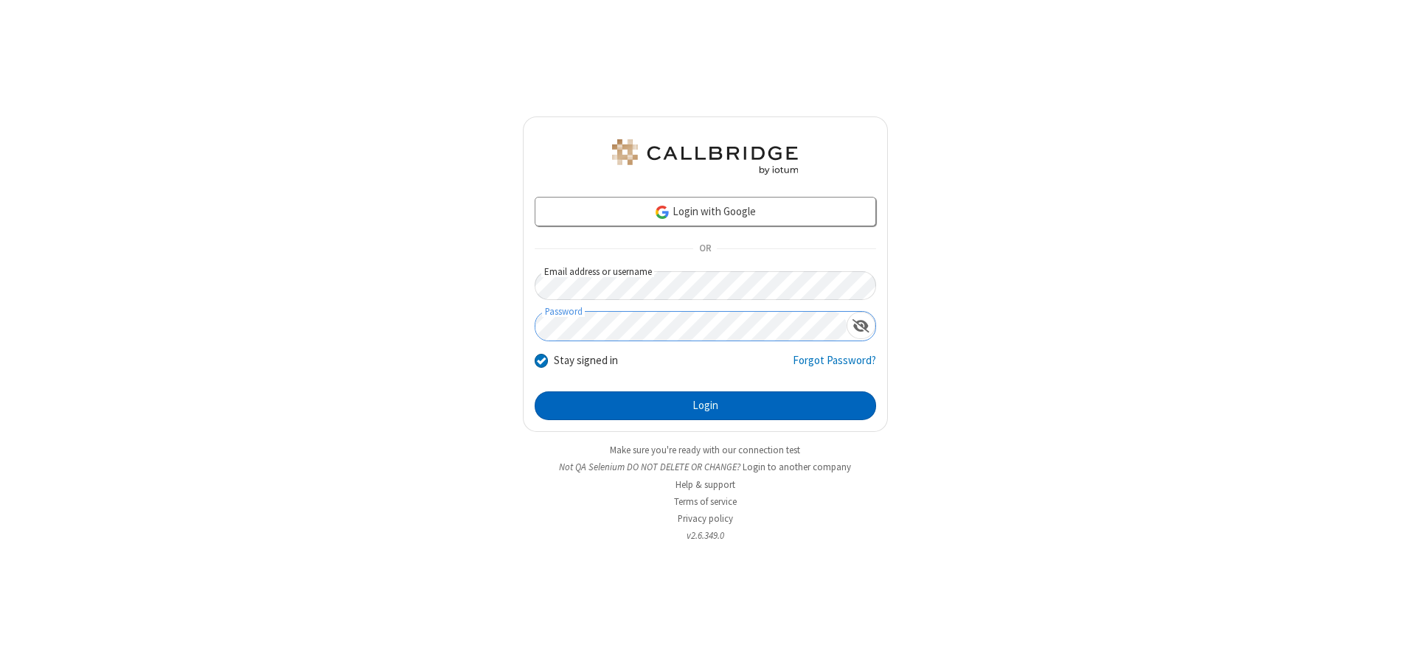
click at [705, 406] on button "Login" at bounding box center [705, 407] width 341 height 30
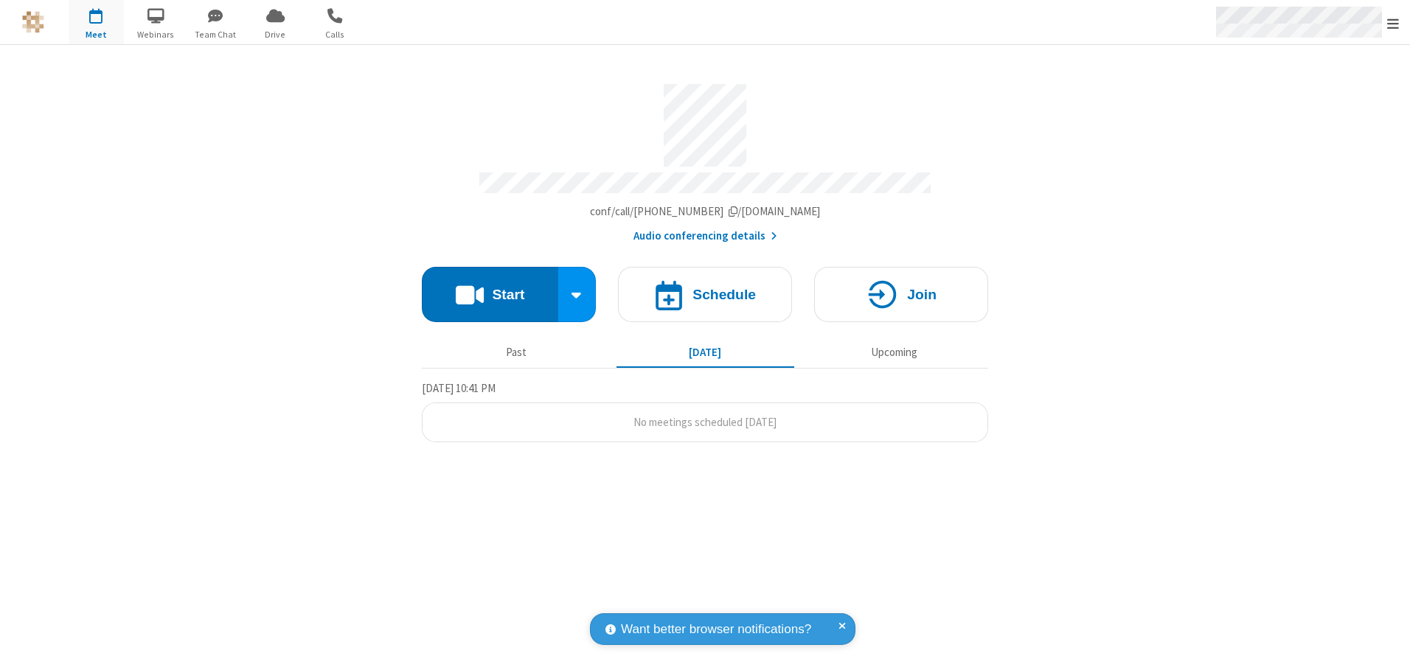
click at [1393, 23] on span "Open menu" at bounding box center [1393, 23] width 12 height 15
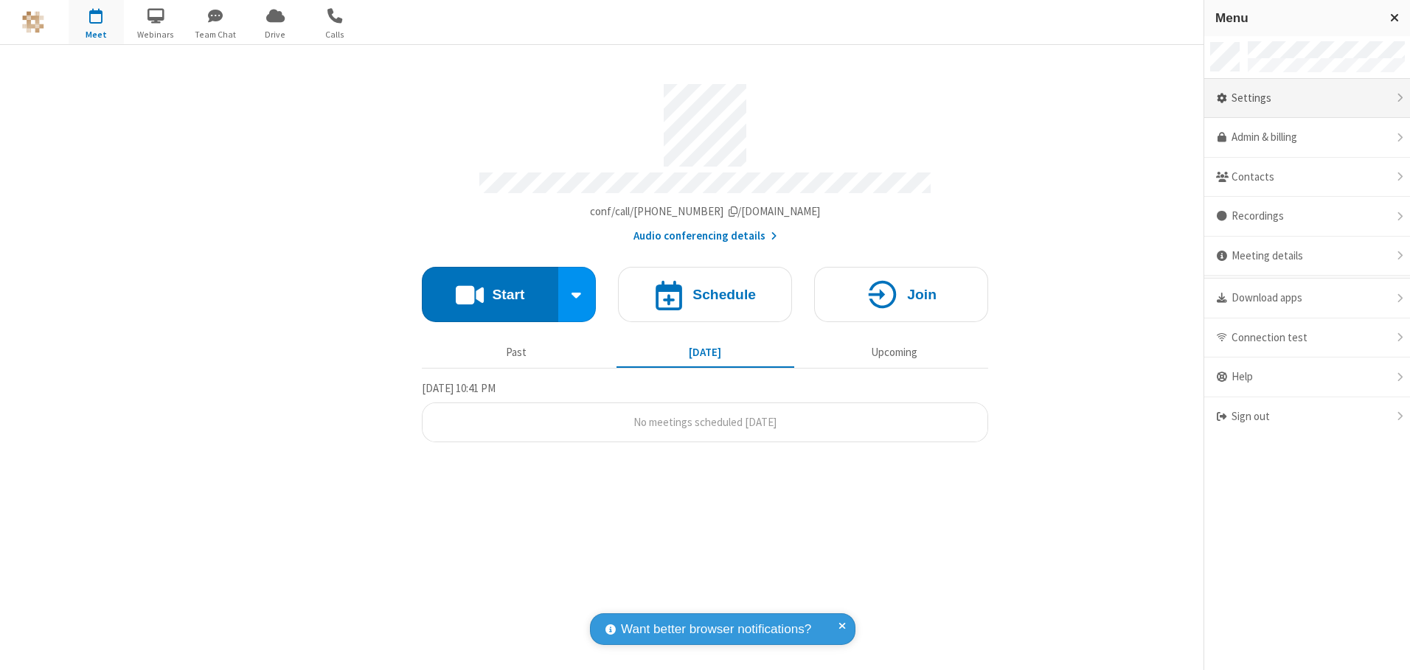
click at [1307, 98] on div "Settings" at bounding box center [1307, 99] width 206 height 40
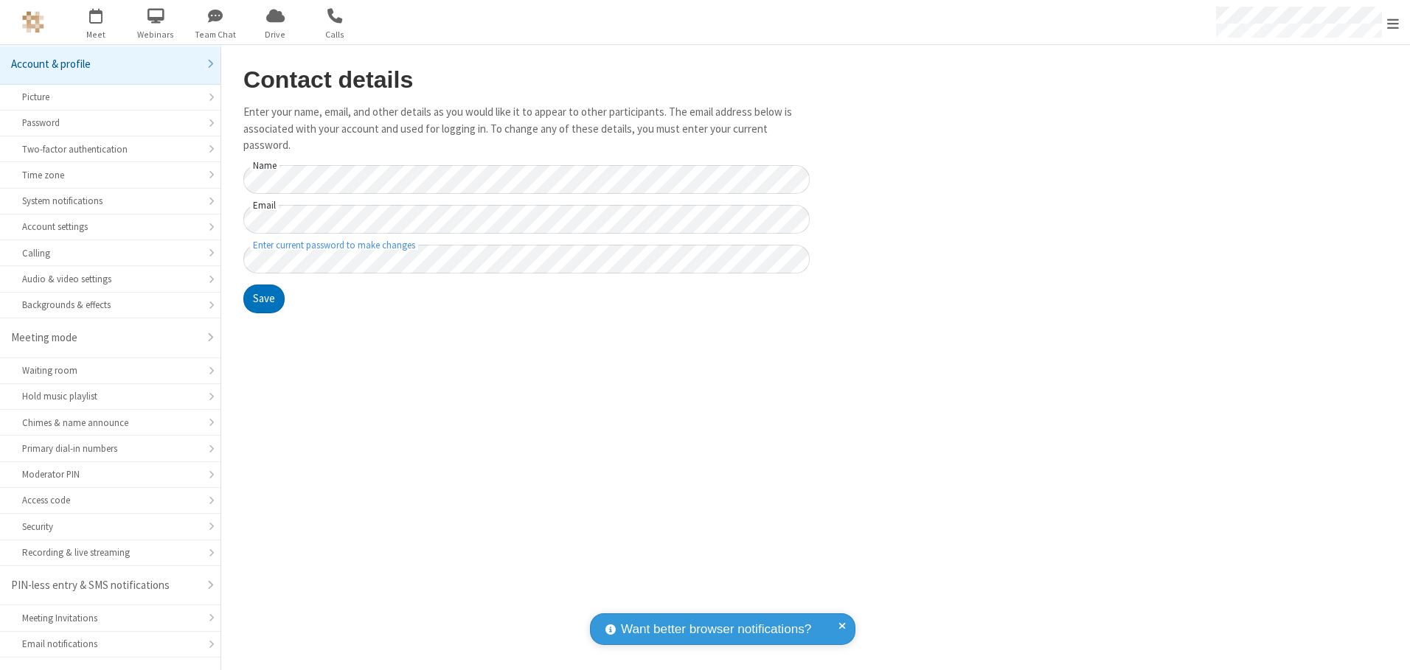
scroll to position [26, 0]
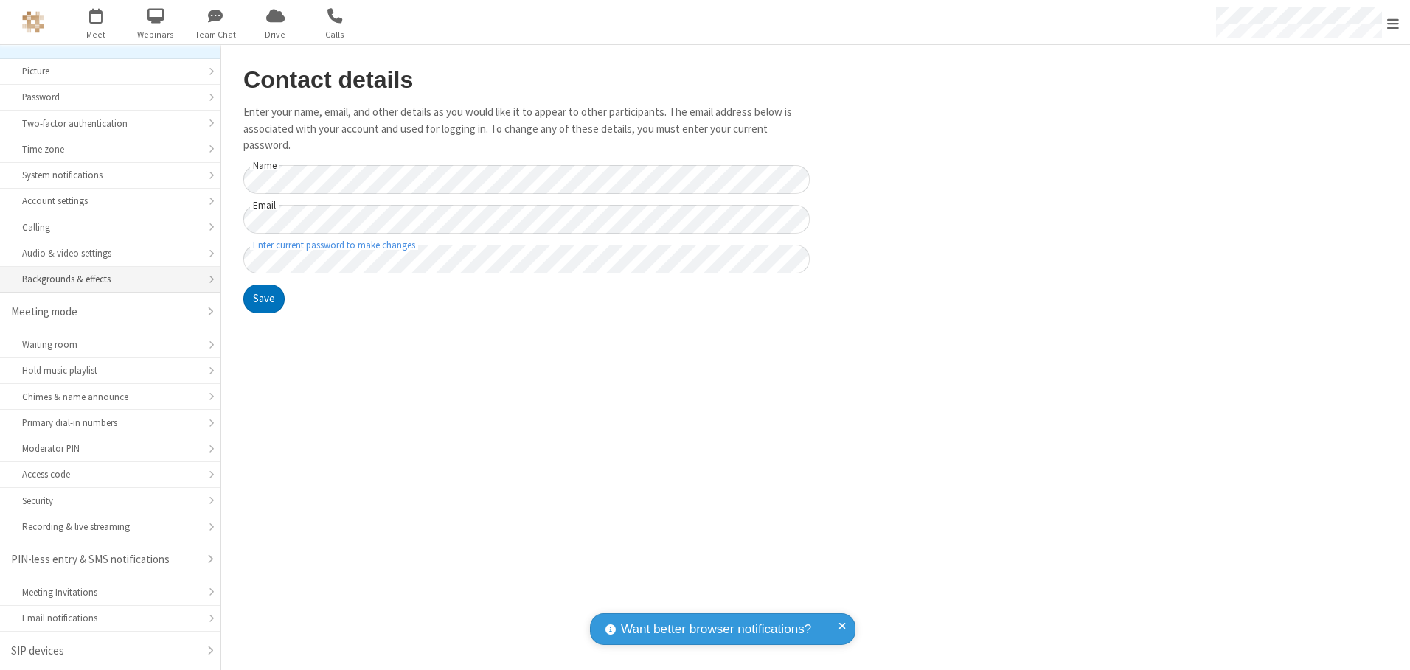
click at [105, 280] on div "Backgrounds & effects" at bounding box center [110, 279] width 176 height 14
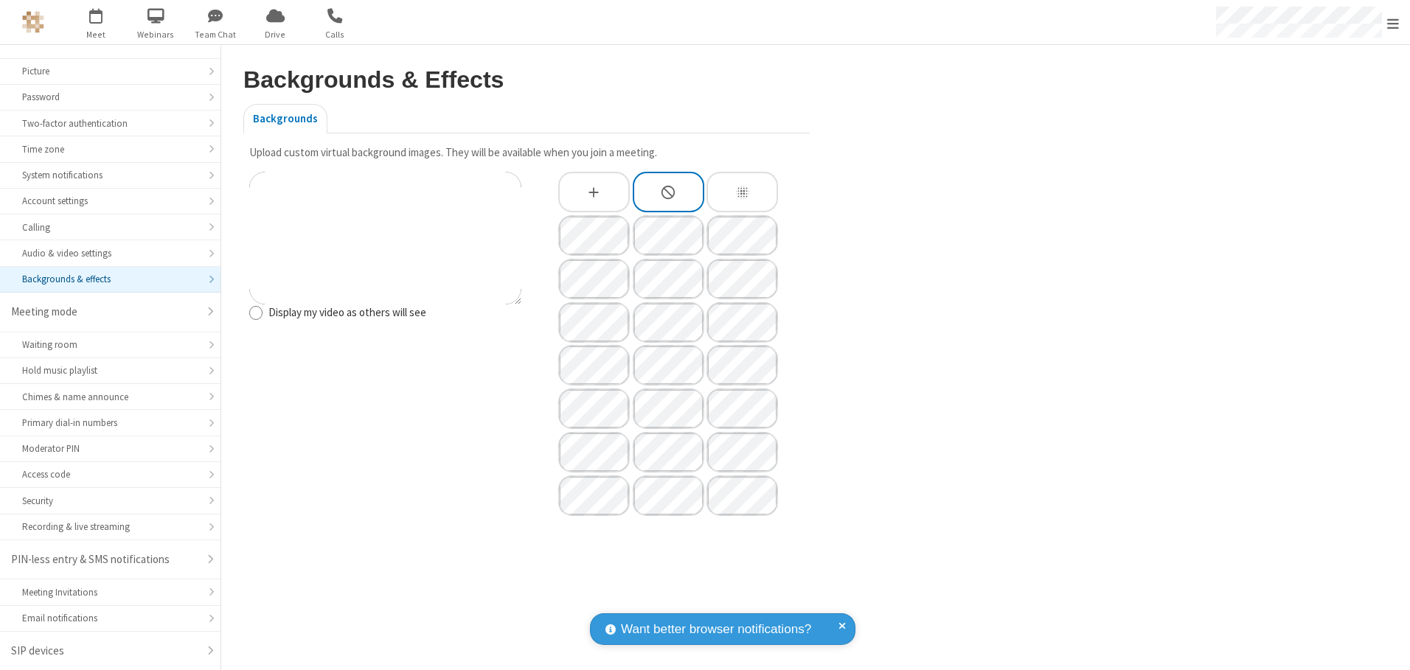
type input "C:\fakepath\virtual_background_test.jpg"
